Goal: Information Seeking & Learning: Understand process/instructions

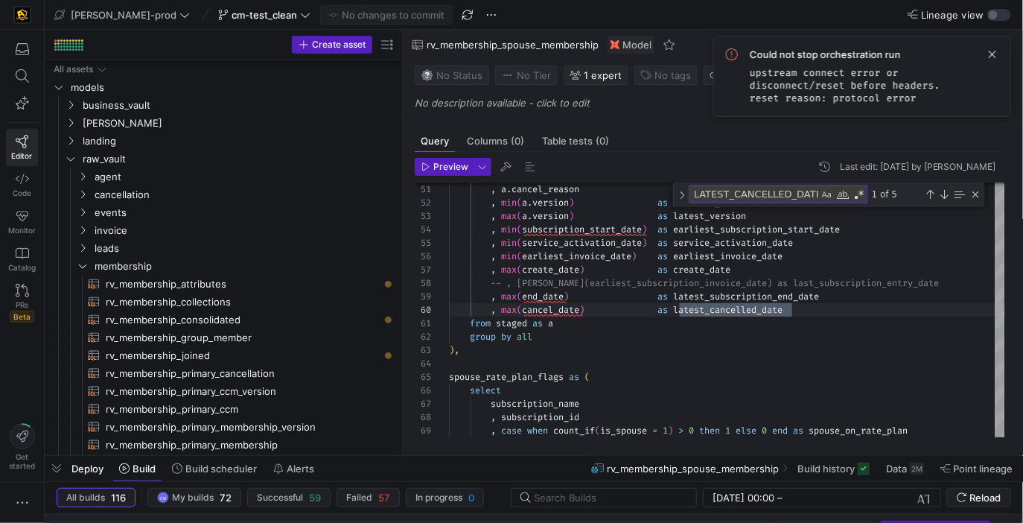
scroll to position [0, 81]
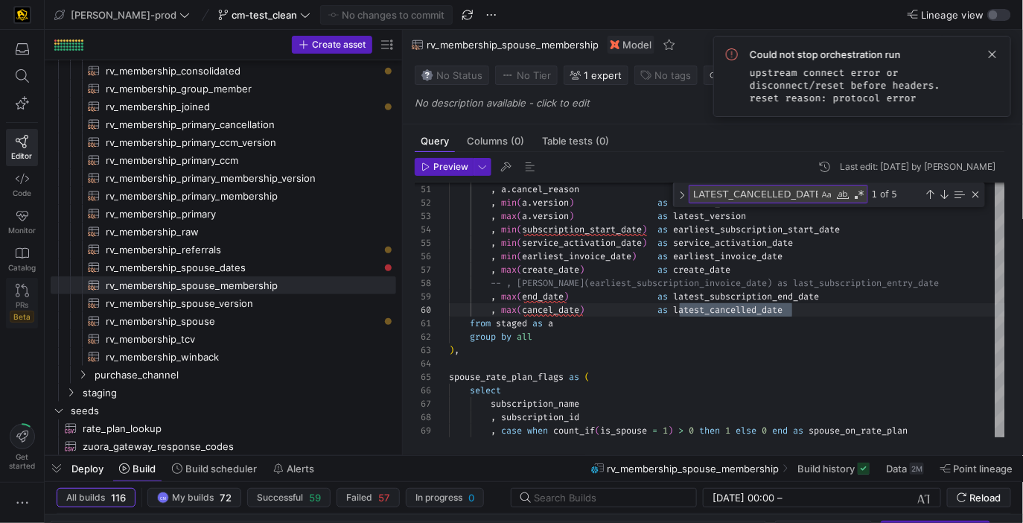
click at [25, 293] on icon at bounding box center [22, 290] width 13 height 13
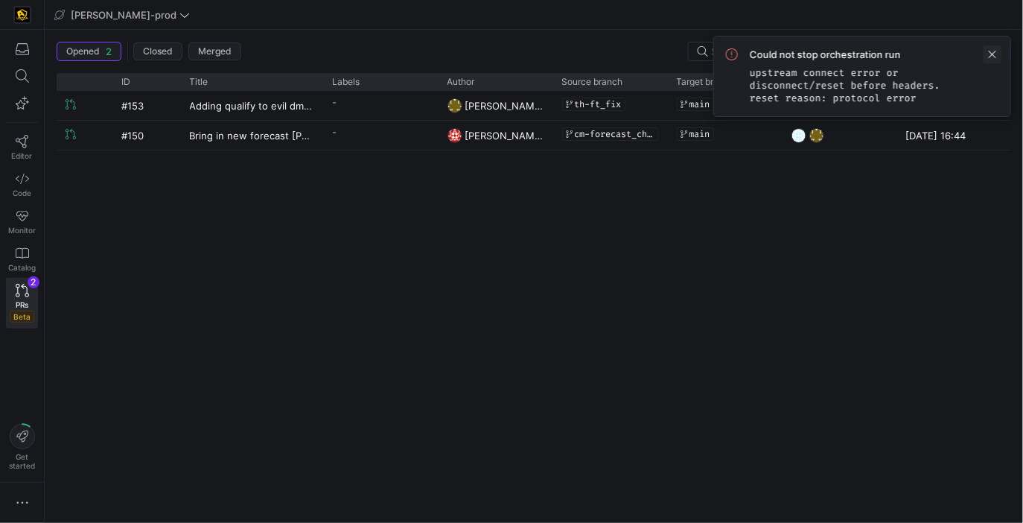
click at [999, 55] on span at bounding box center [992, 54] width 18 height 18
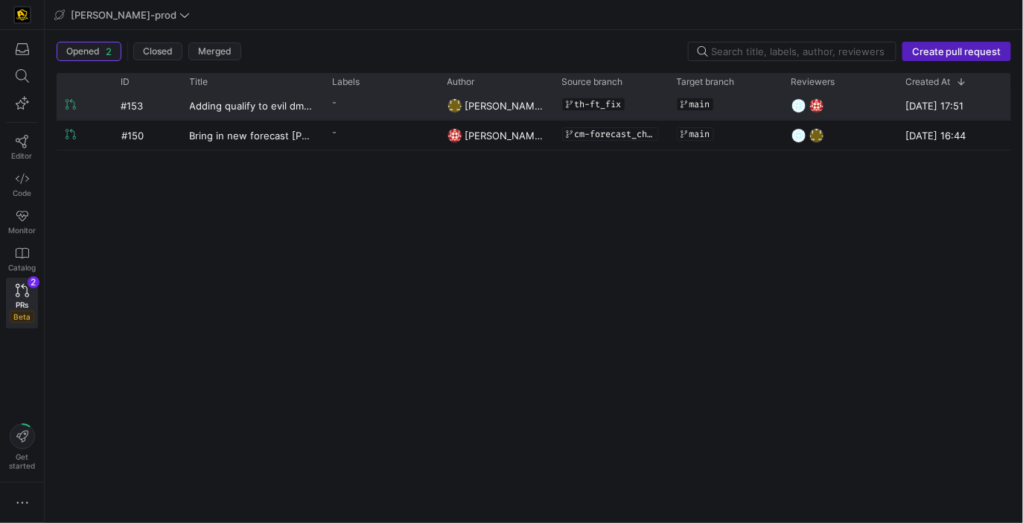
click at [546, 111] on div "[PERSON_NAME]" at bounding box center [495, 105] width 115 height 29
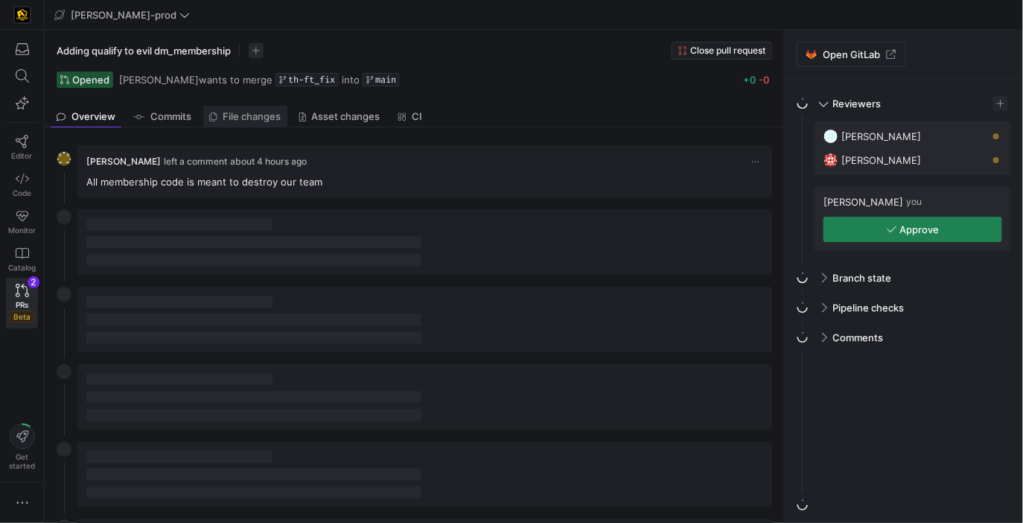
click at [235, 122] on link "File changes" at bounding box center [245, 117] width 84 height 22
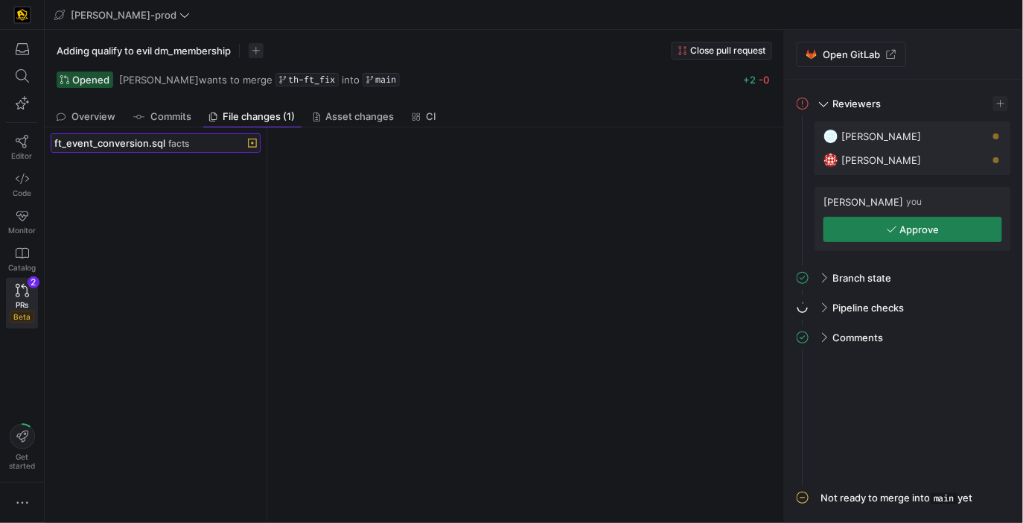
click at [216, 144] on div "ft_event_conversion.sql facts" at bounding box center [139, 143] width 170 height 12
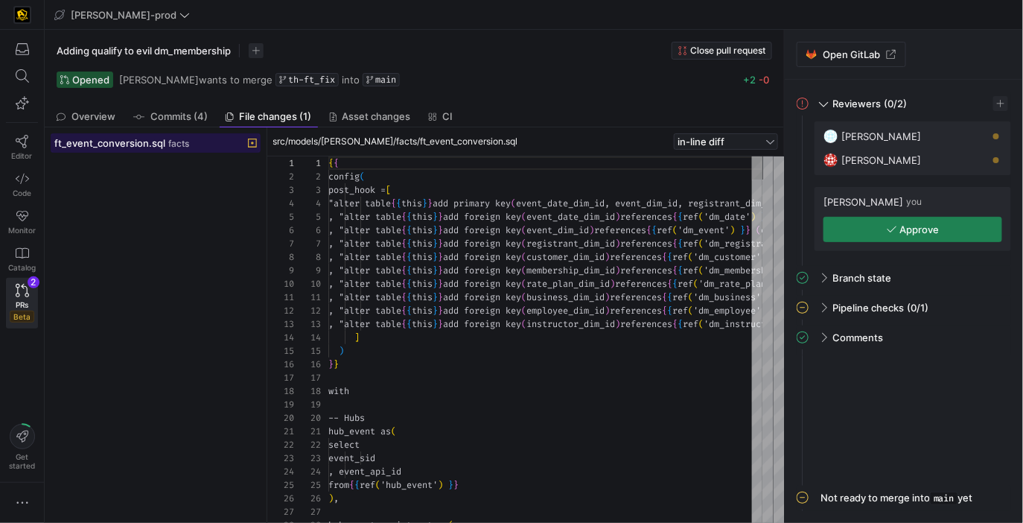
scroll to position [80, 0]
